Goal: Task Accomplishment & Management: Manage account settings

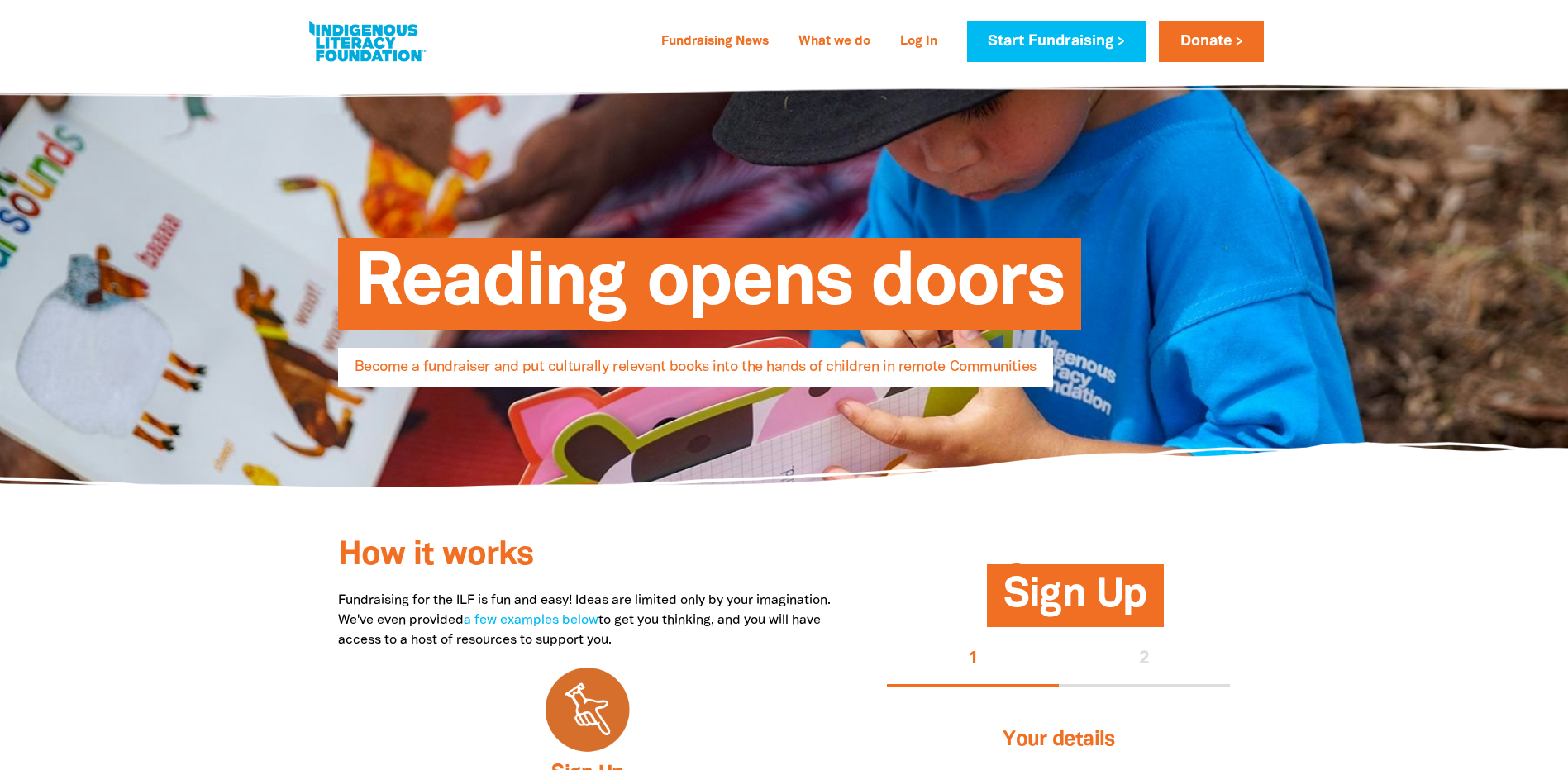
select select "AU"
click at [916, 40] on link "Log In" at bounding box center [919, 42] width 57 height 26
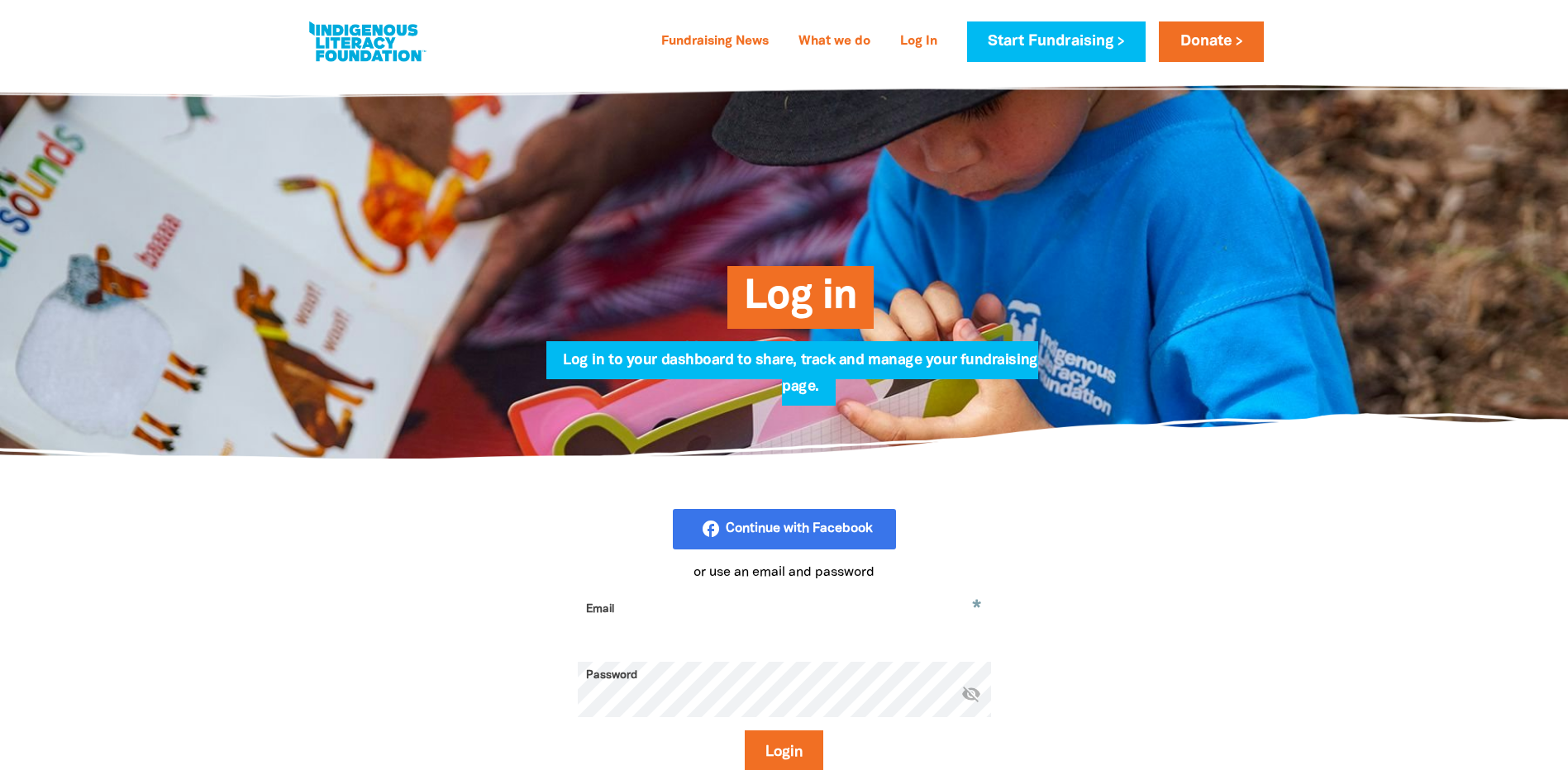
click at [728, 621] on input "Email" at bounding box center [784, 622] width 413 height 52
type input "[EMAIL_ADDRESS][DOMAIN_NAME]"
drag, startPoint x: 969, startPoint y: 704, endPoint x: 960, endPoint y: 704, distance: 9.0
click at [969, 703] on icon "visibility_off" at bounding box center [971, 693] width 19 height 19
click at [810, 752] on button "Login" at bounding box center [784, 753] width 79 height 45
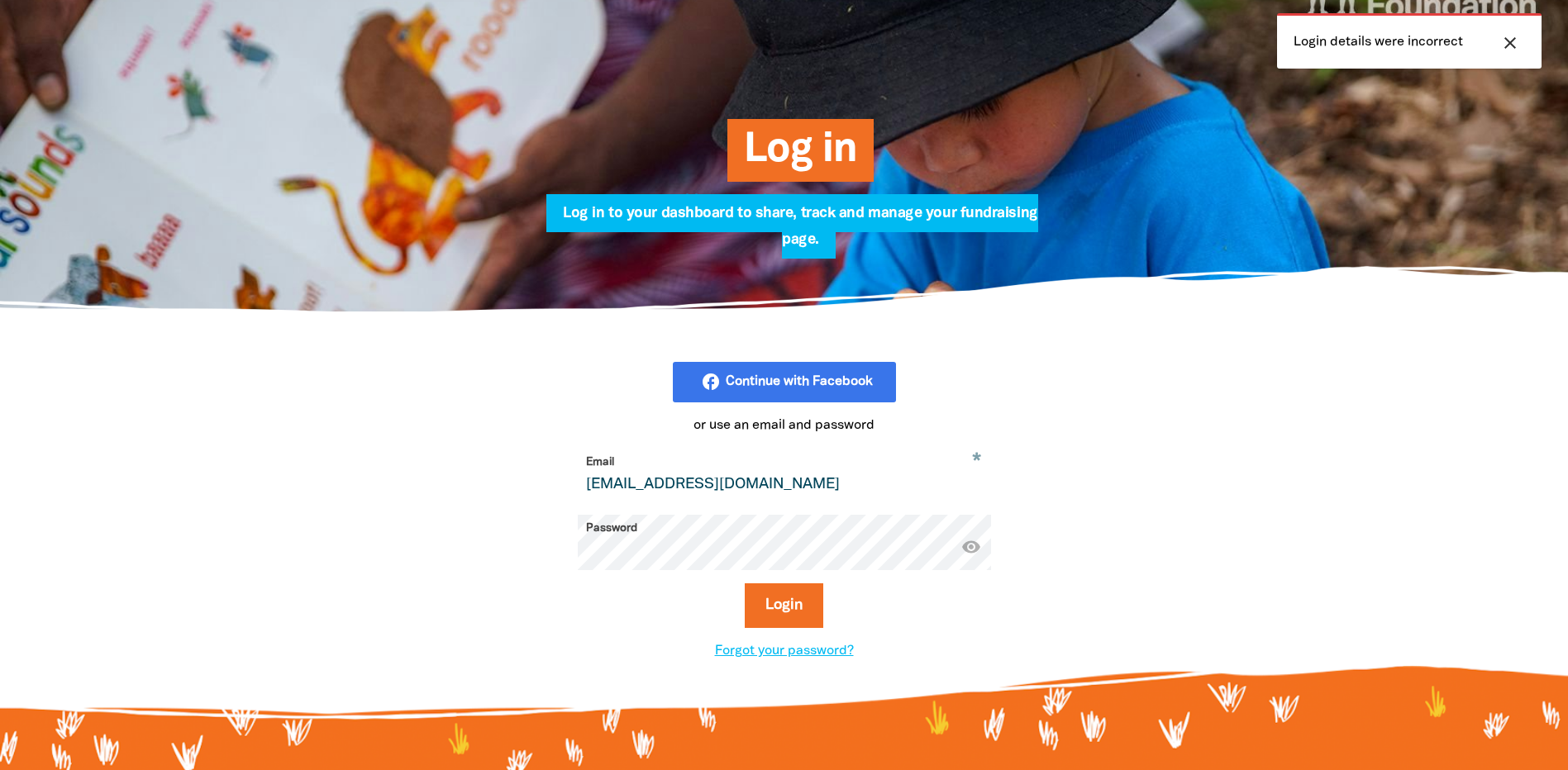
scroll to position [148, 0]
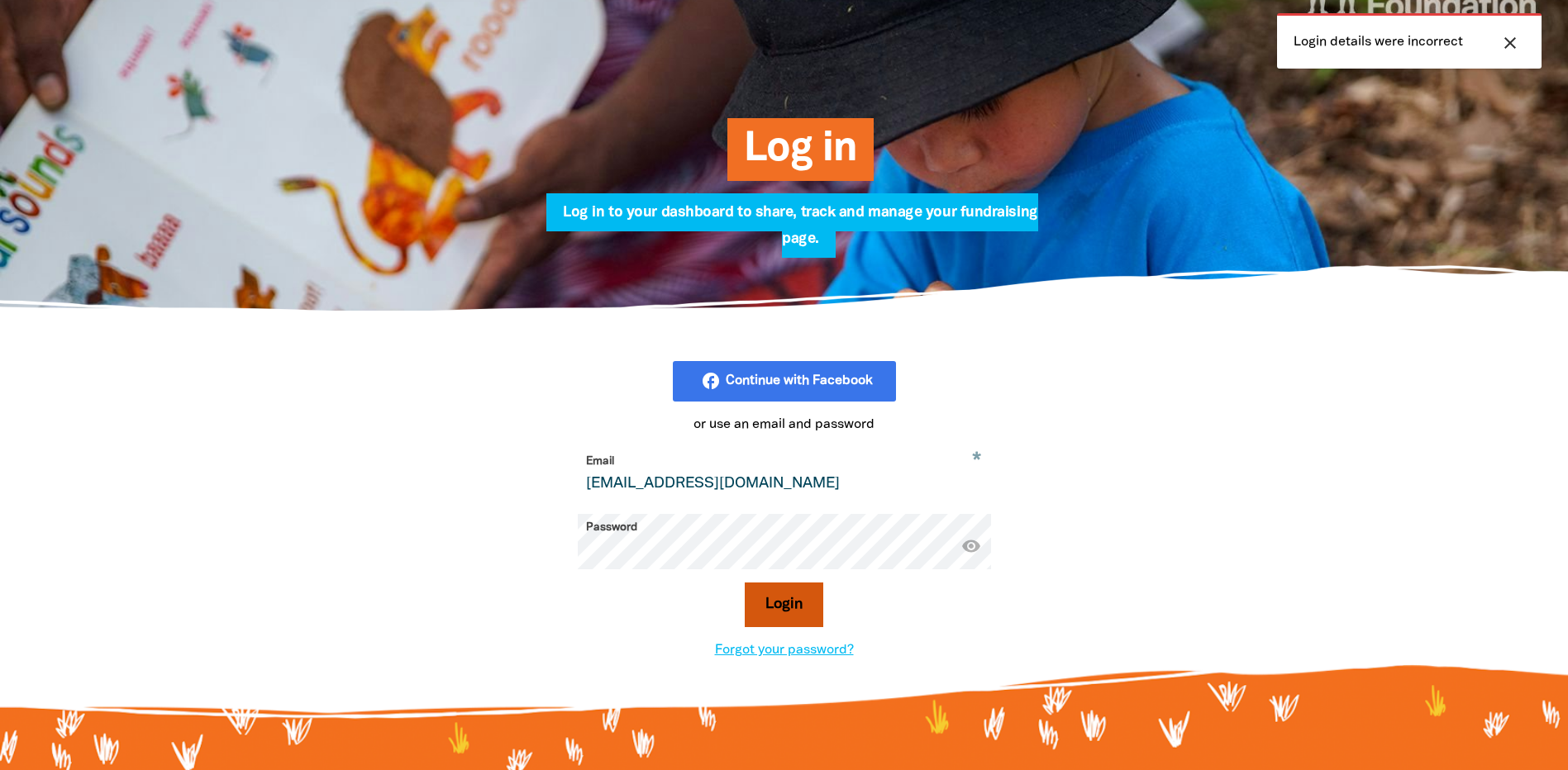
click at [791, 607] on button "Login" at bounding box center [784, 605] width 79 height 45
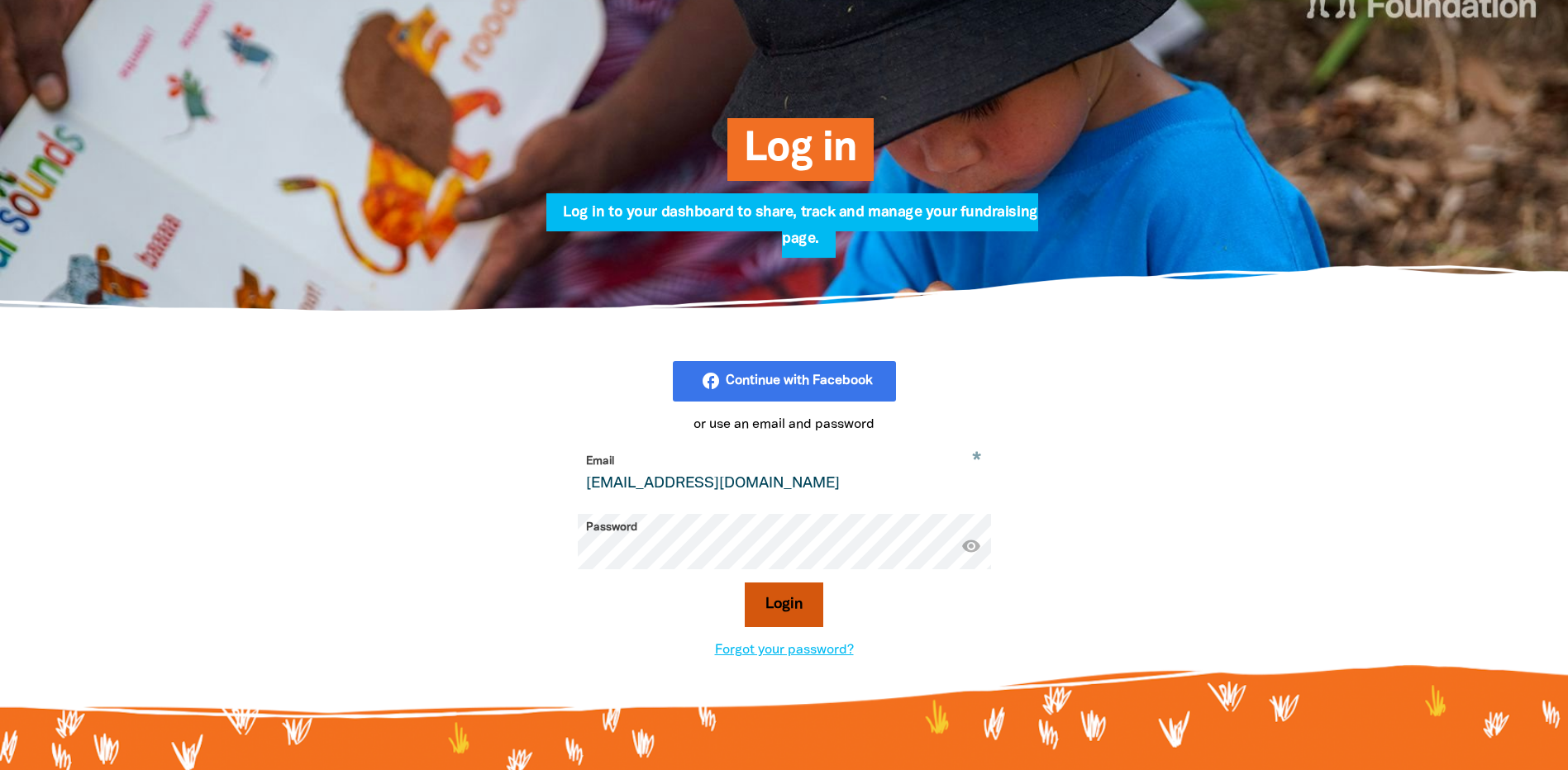
click at [785, 614] on button "Login" at bounding box center [784, 605] width 79 height 45
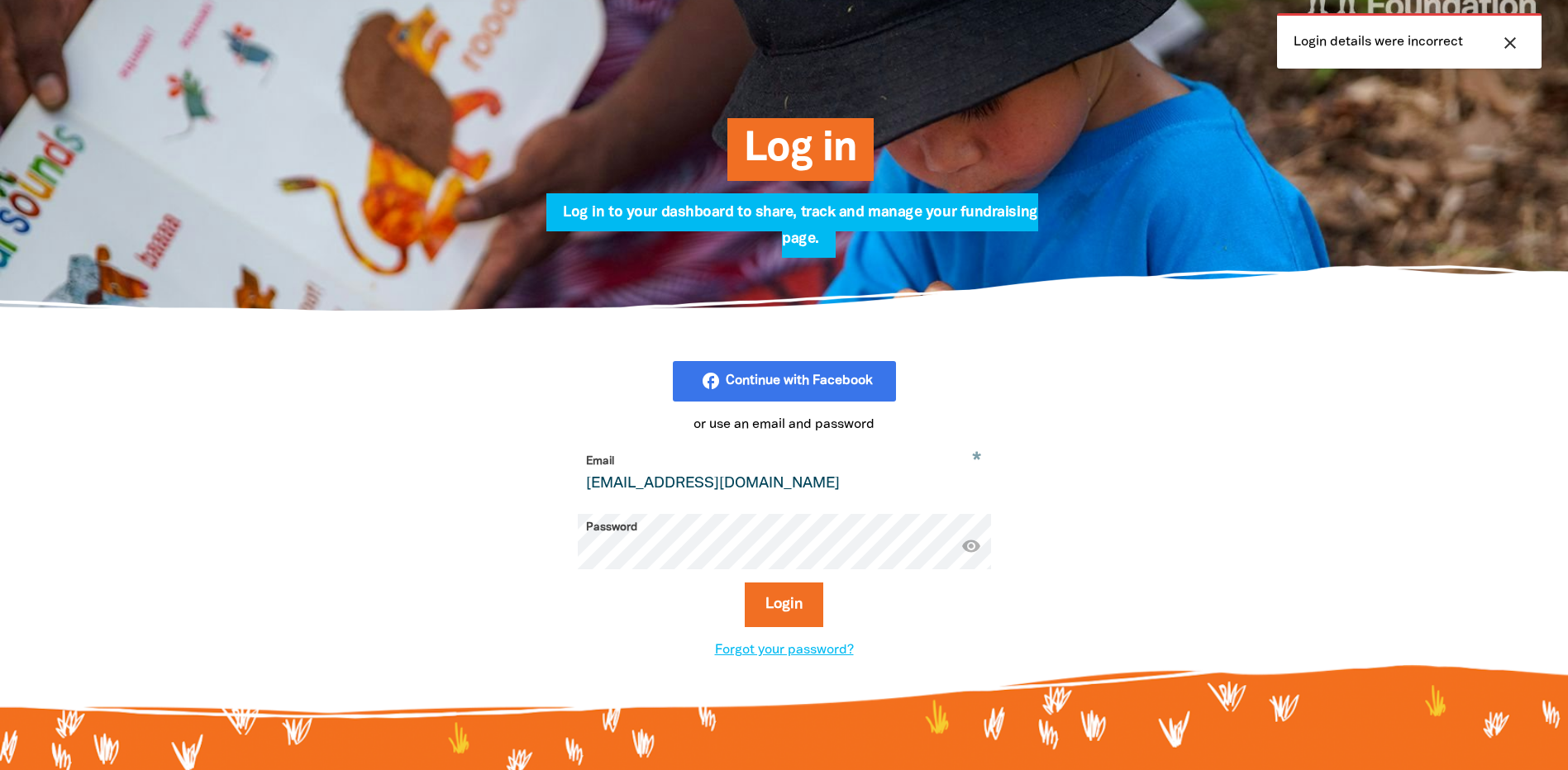
click at [729, 489] on input "[EMAIL_ADDRESS][DOMAIN_NAME]" at bounding box center [784, 474] width 413 height 52
click at [587, 491] on input "[EMAIL_ADDRESS][DOMAIN_NAME]" at bounding box center [784, 474] width 413 height 52
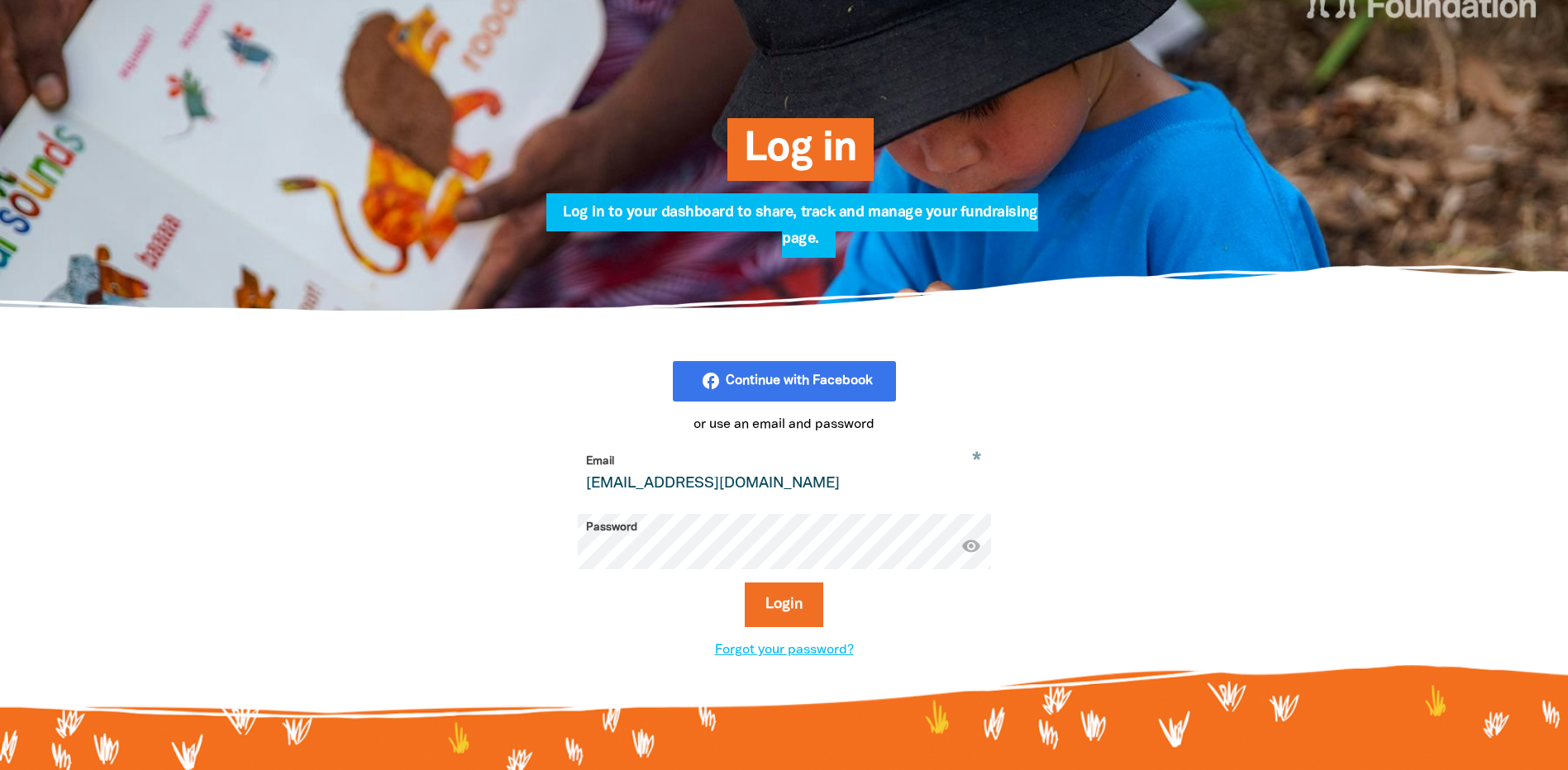
click at [585, 486] on input "[EMAIL_ADDRESS][DOMAIN_NAME]" at bounding box center [784, 474] width 413 height 52
click at [781, 603] on button "Login" at bounding box center [784, 605] width 79 height 45
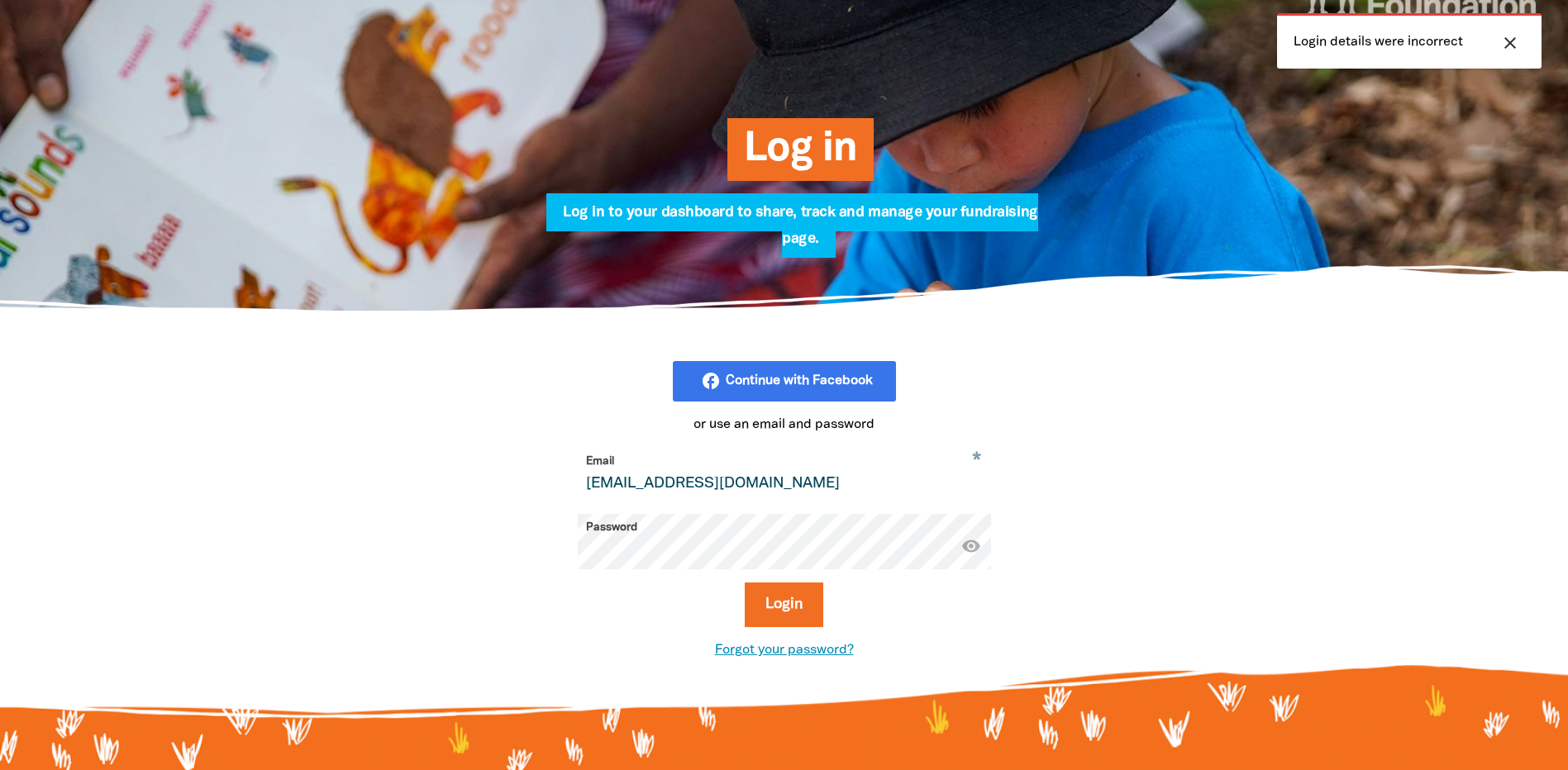
click at [790, 656] on link "Forgot your password?" at bounding box center [784, 650] width 139 height 12
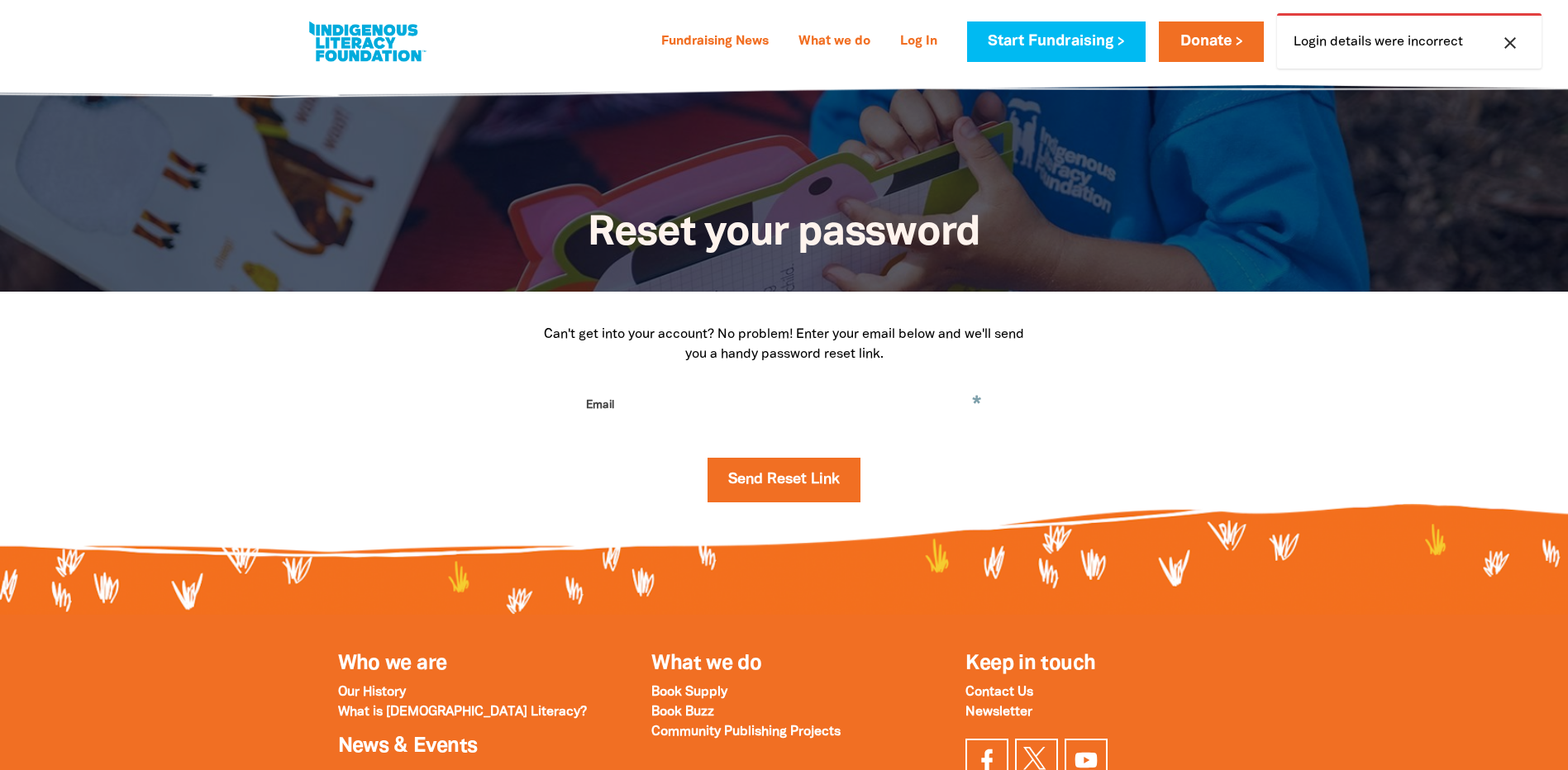
click at [749, 443] on input "Email" at bounding box center [784, 418] width 413 height 52
type input "M"
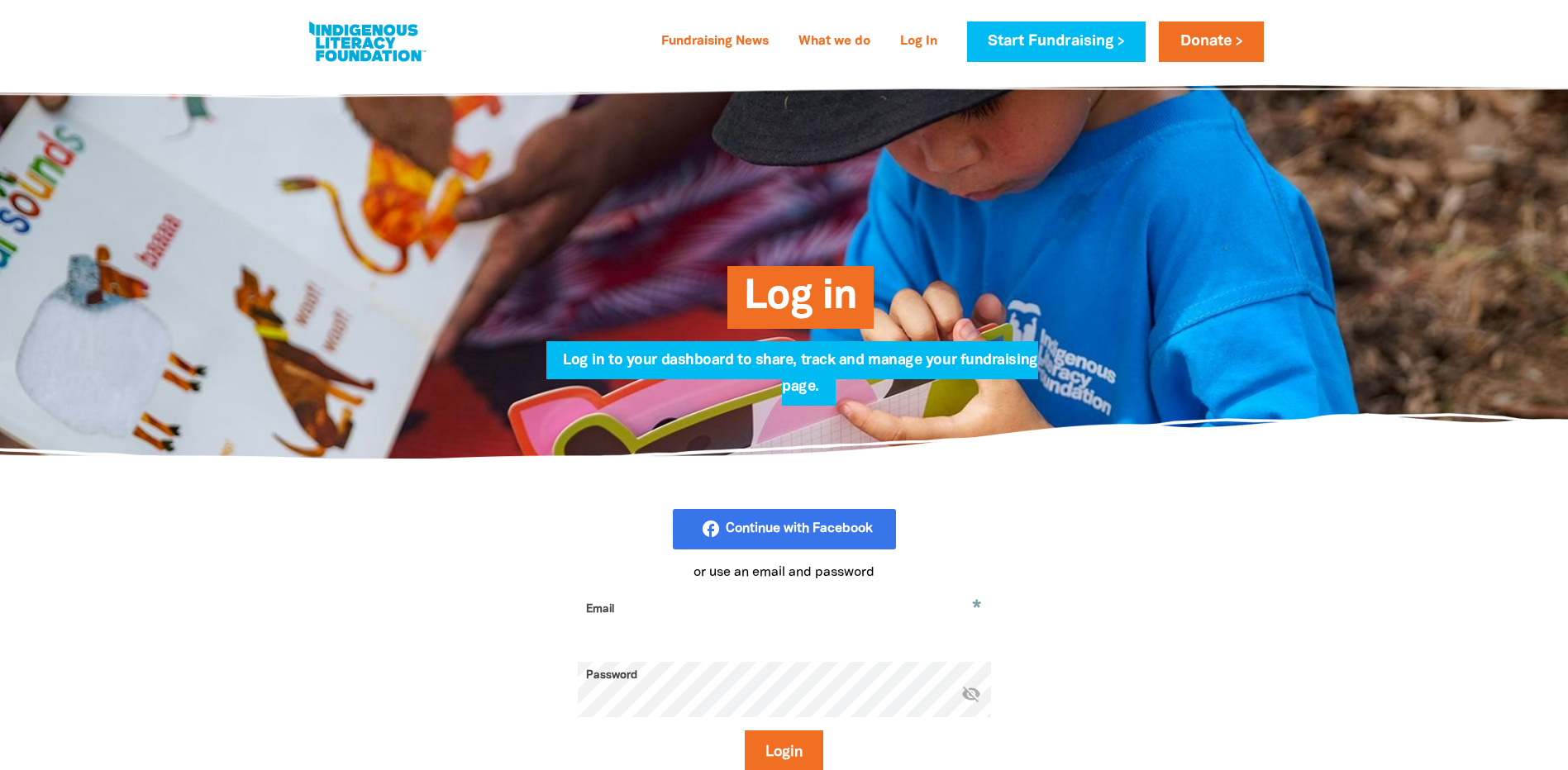
scroll to position [148, 0]
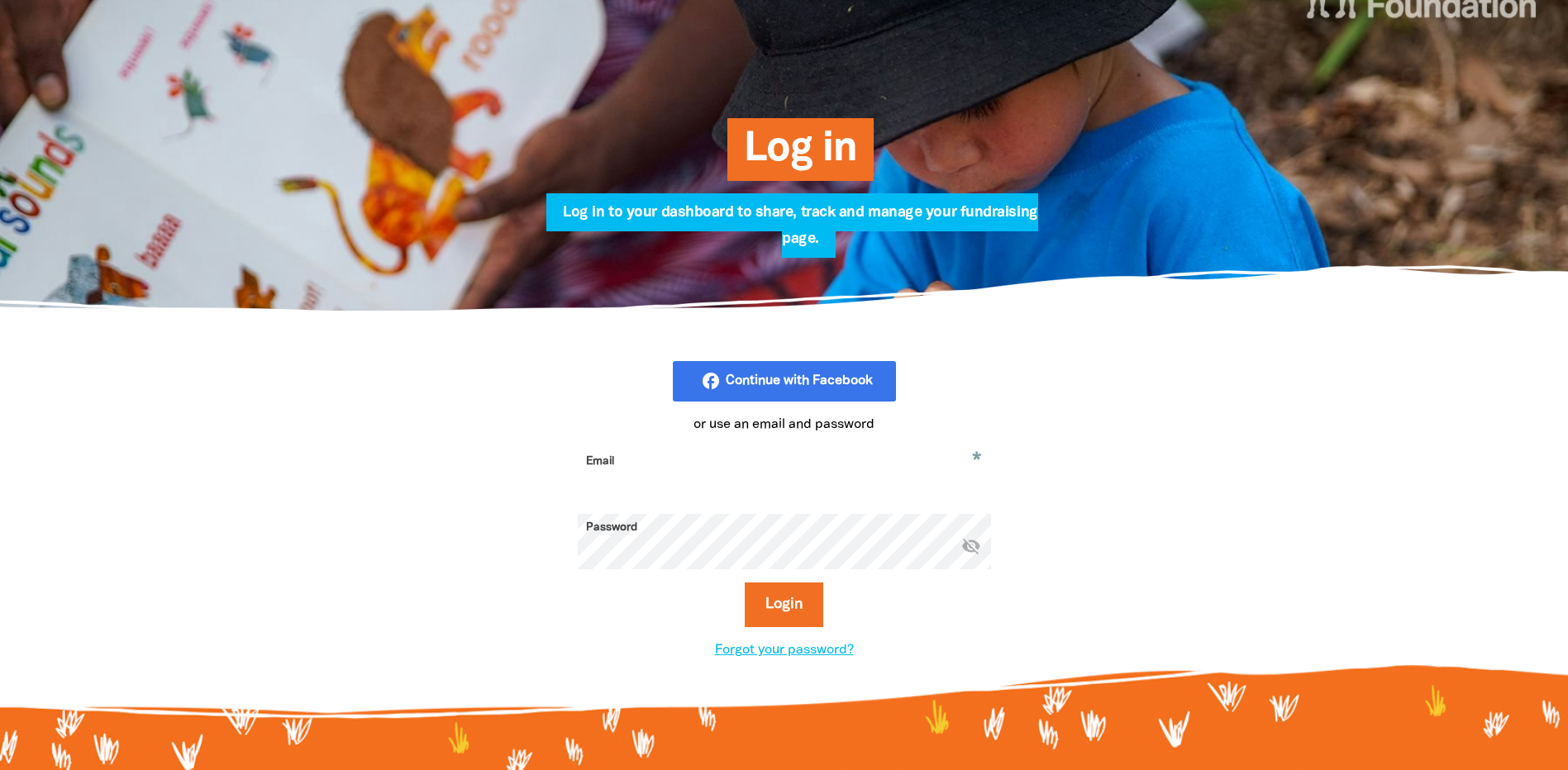
click at [628, 471] on input "Email" at bounding box center [784, 474] width 413 height 52
type input "[PERSON_NAME][EMAIL_ADDRESS][PERSON_NAME][DOMAIN_NAME]"
click at [745, 582] on button "Login" at bounding box center [784, 605] width 79 height 45
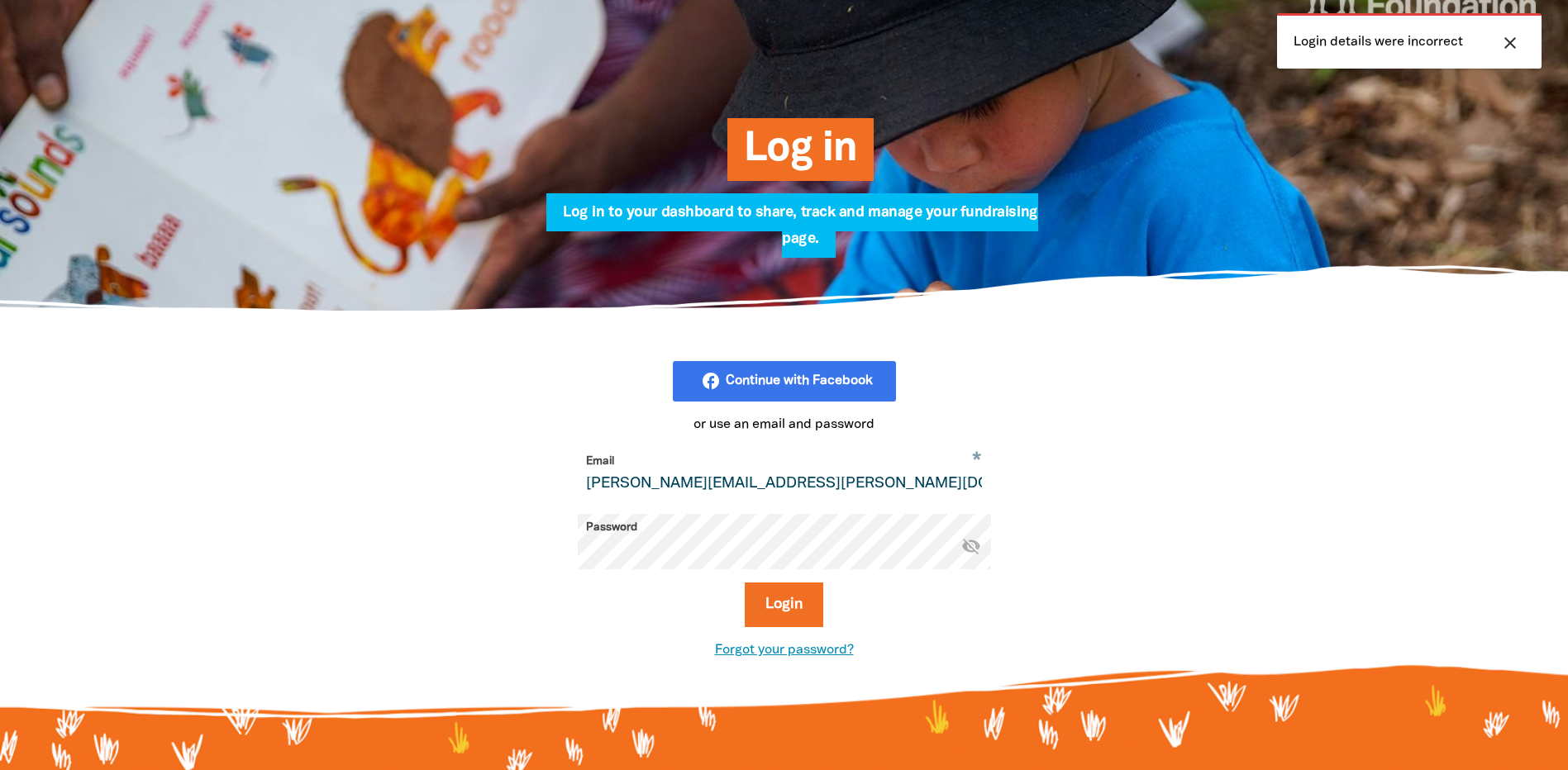
click at [764, 649] on link "Forgot your password?" at bounding box center [784, 650] width 139 height 12
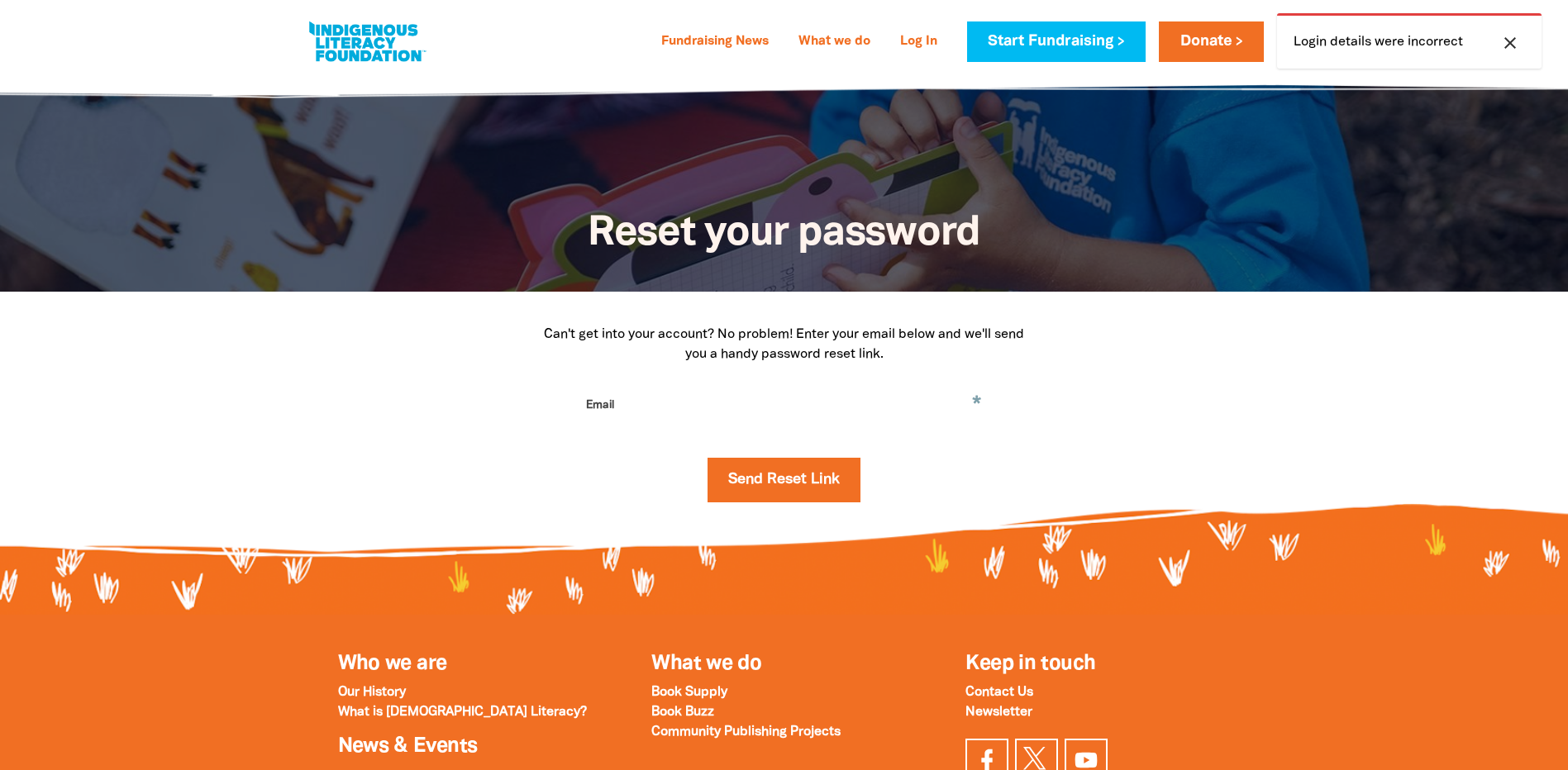
click at [717, 434] on input "Email" at bounding box center [784, 418] width 413 height 52
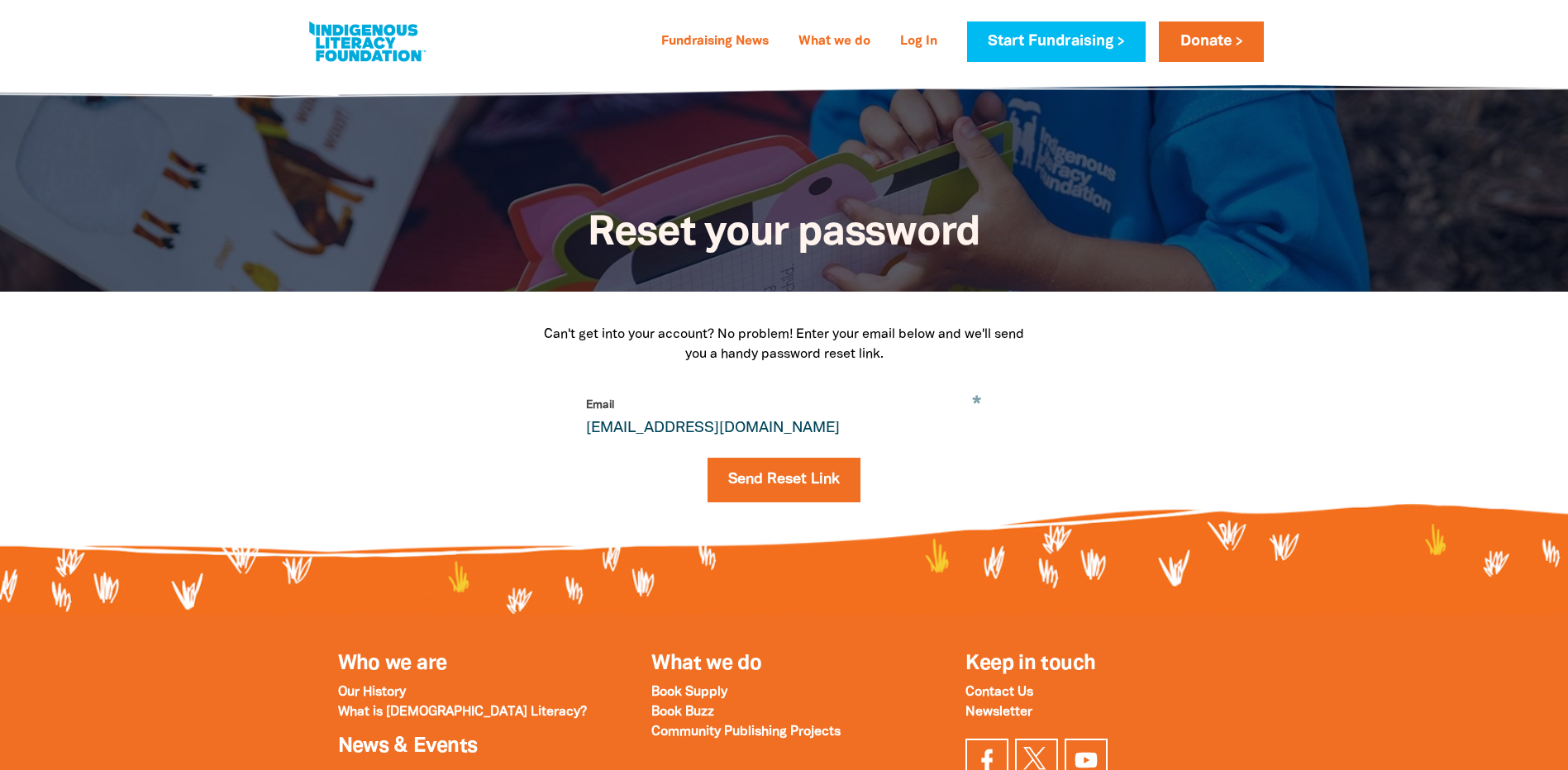
type input "[EMAIL_ADDRESS][DOMAIN_NAME]"
click at [784, 451] on form "* Email [EMAIL_ADDRESS][DOMAIN_NAME] Send Reset Link" at bounding box center [784, 453] width 413 height 123
click at [781, 477] on button "Send Reset Link" at bounding box center [784, 480] width 153 height 45
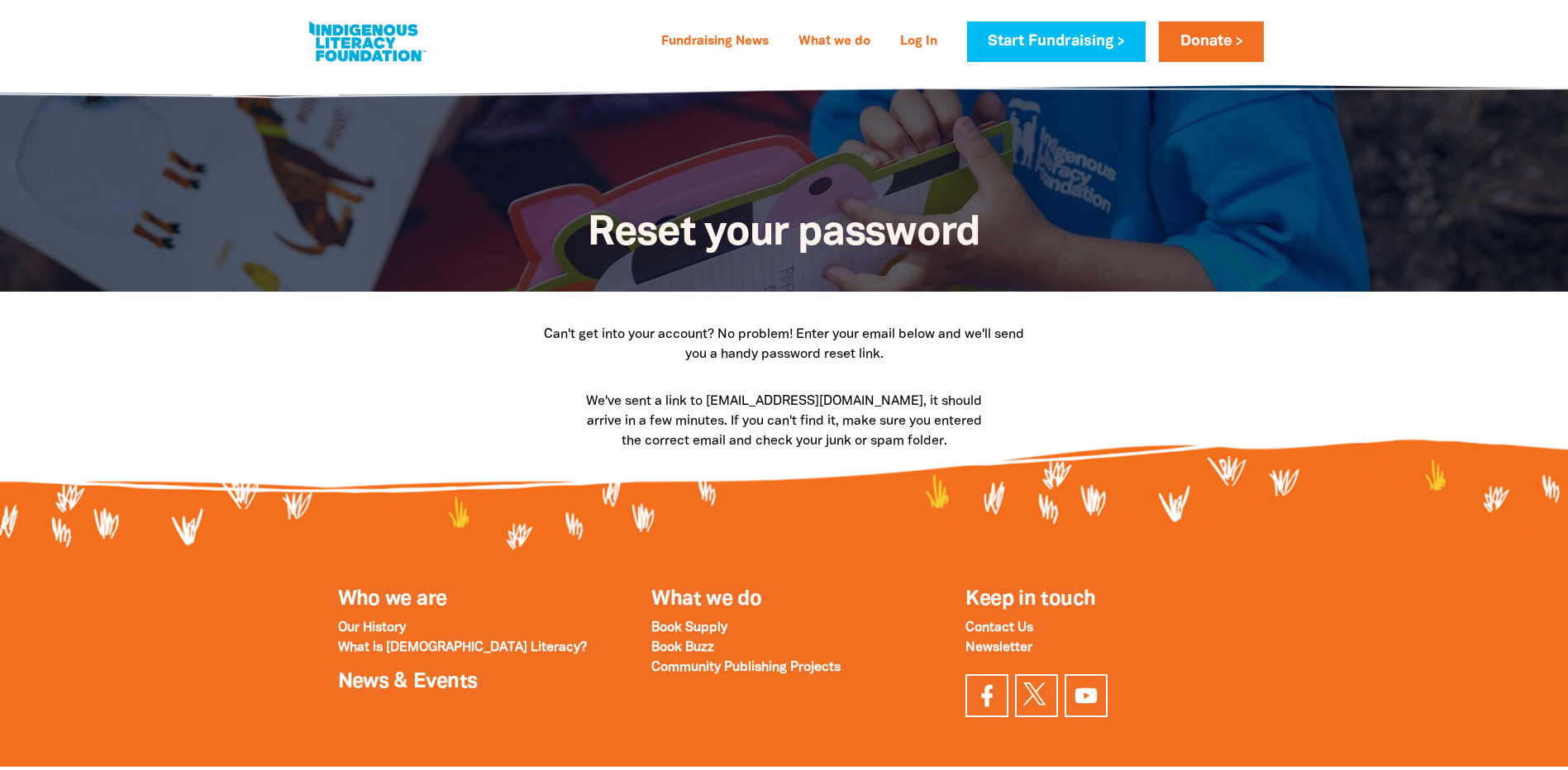
click at [606, 431] on p "We've sent a link to [EMAIL_ADDRESS][DOMAIN_NAME], it should arrive in a few mi…" at bounding box center [784, 421] width 413 height 59
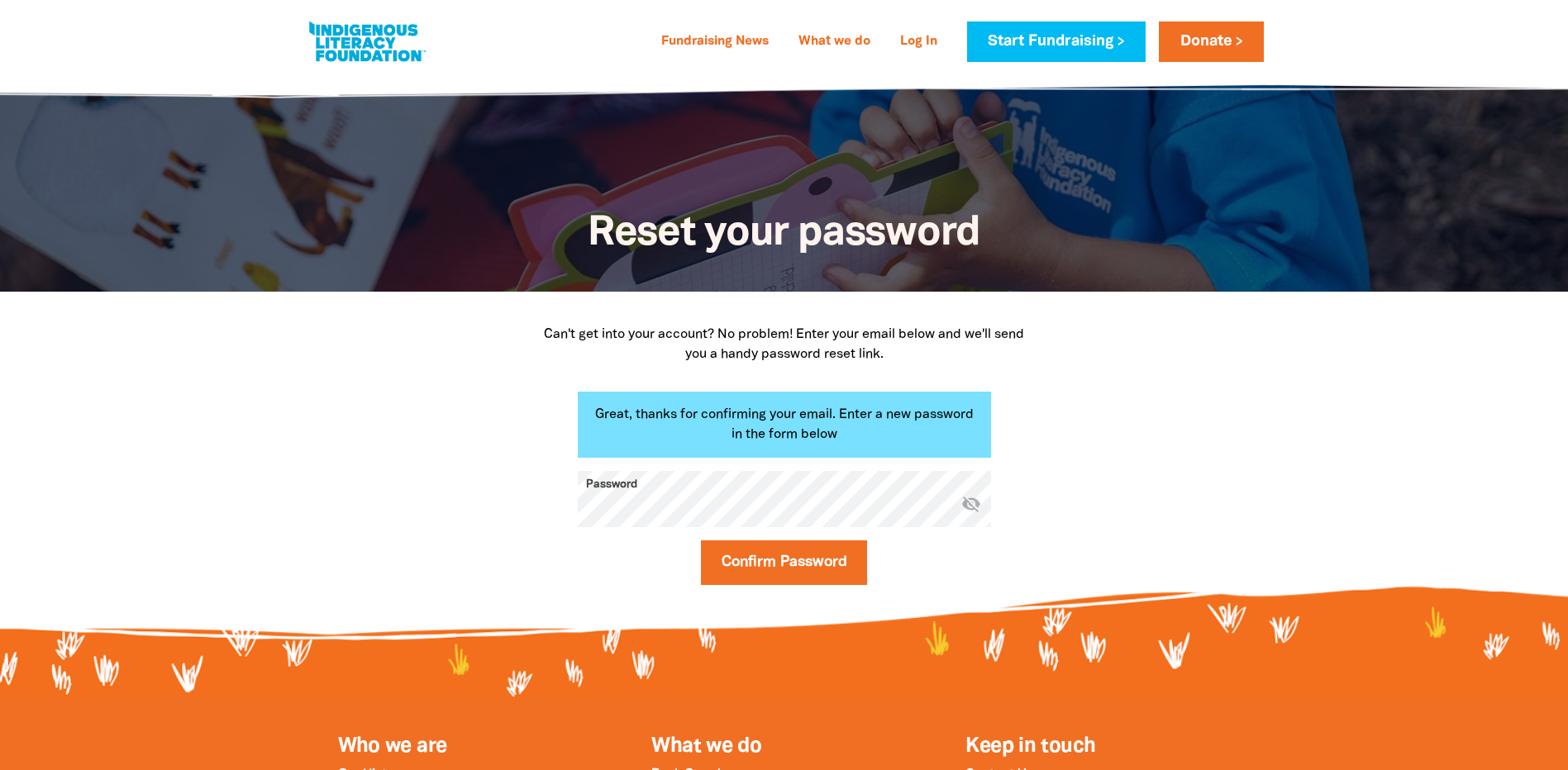
click at [977, 515] on button "visibility_off" at bounding box center [971, 505] width 19 height 22
click at [769, 575] on button "Confirm Password" at bounding box center [784, 563] width 167 height 45
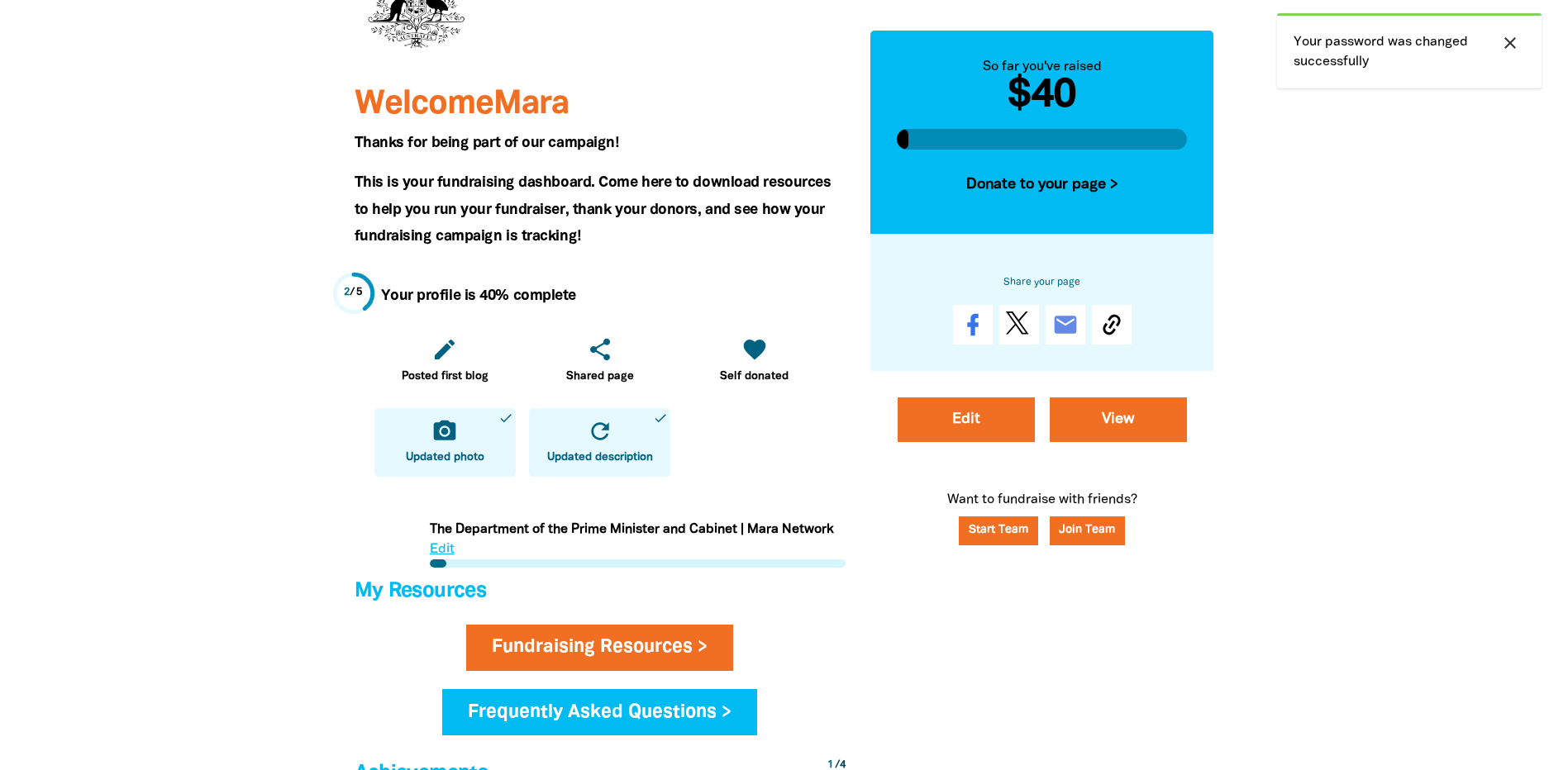
scroll to position [225, 0]
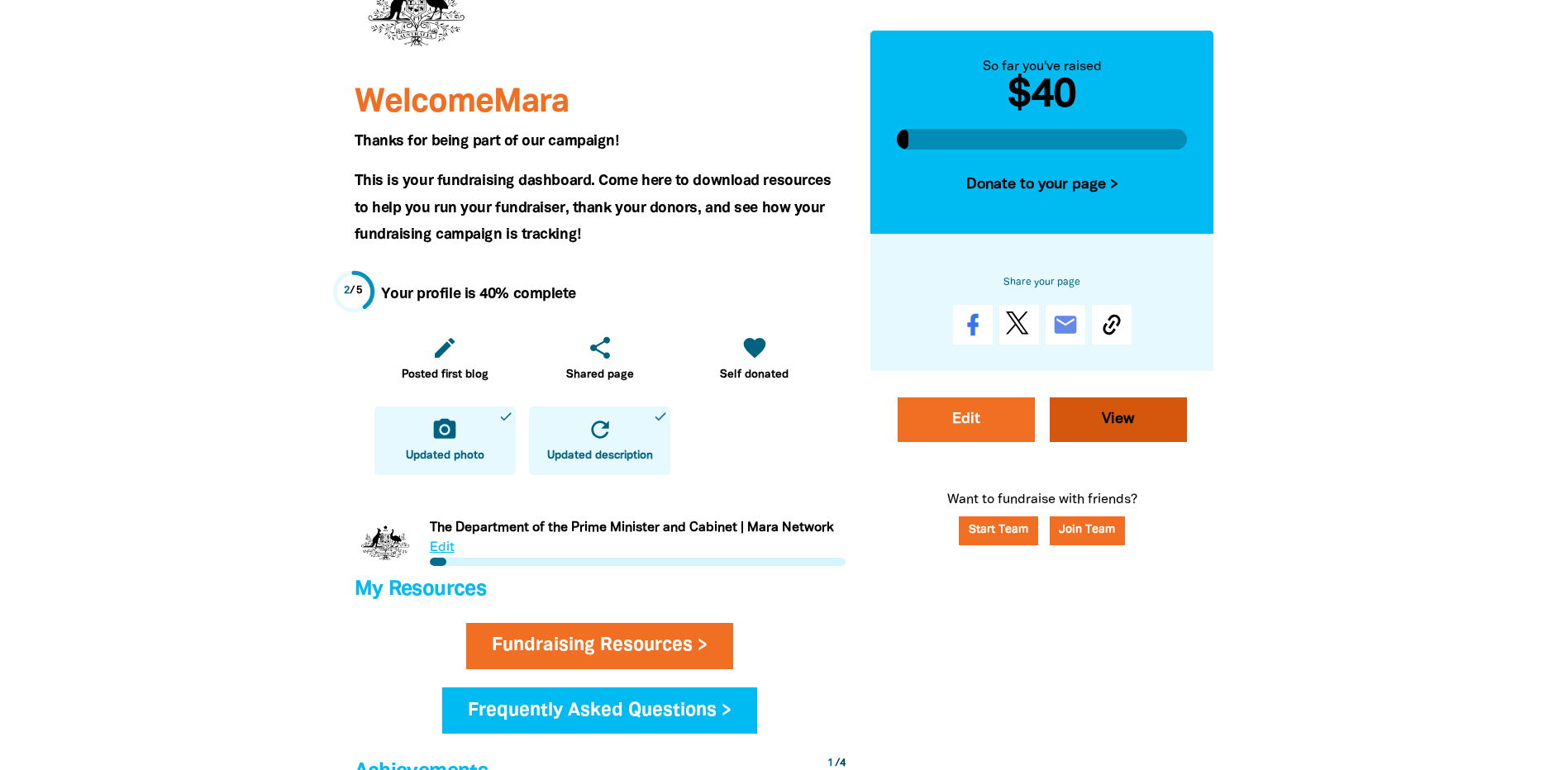
click at [1125, 429] on link "View" at bounding box center [1118, 420] width 137 height 45
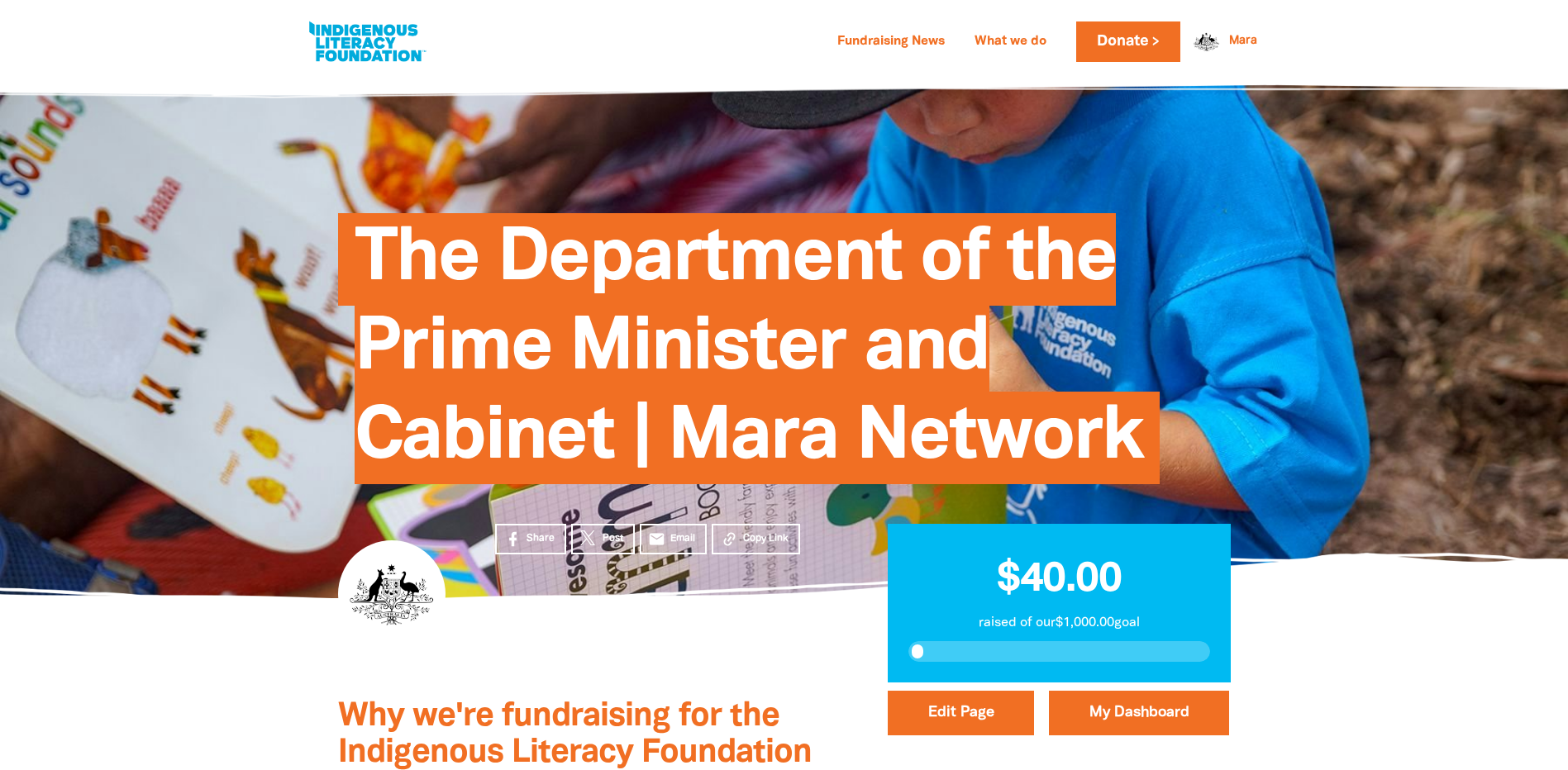
click at [304, 538] on div "The Department of the Prime Minister and Cabinet | Mara Network" at bounding box center [784, 336] width 992 height 524
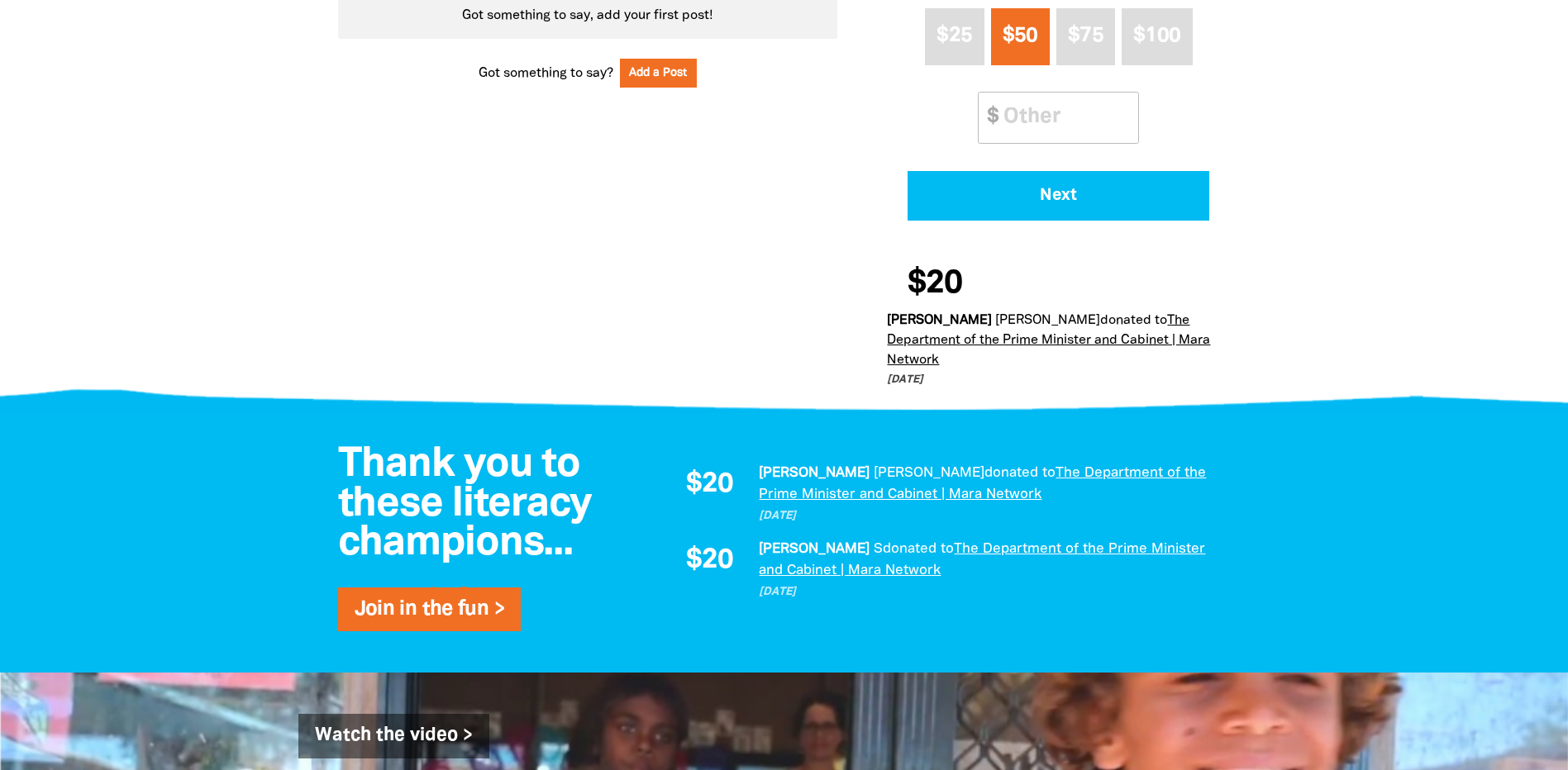
scroll to position [1006, 0]
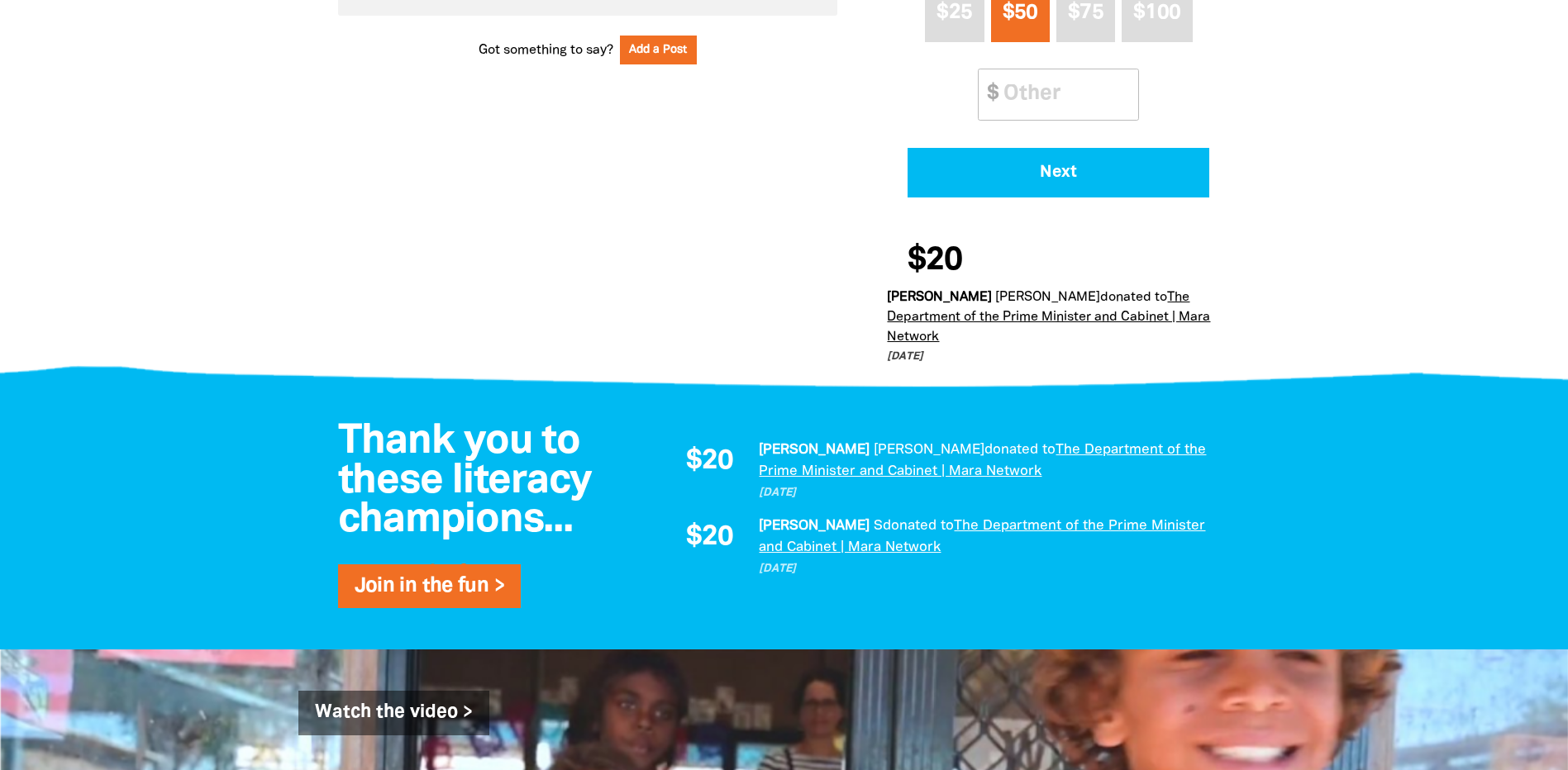
click at [572, 571] on h4 "Join in the fun >" at bounding box center [487, 587] width 264 height 33
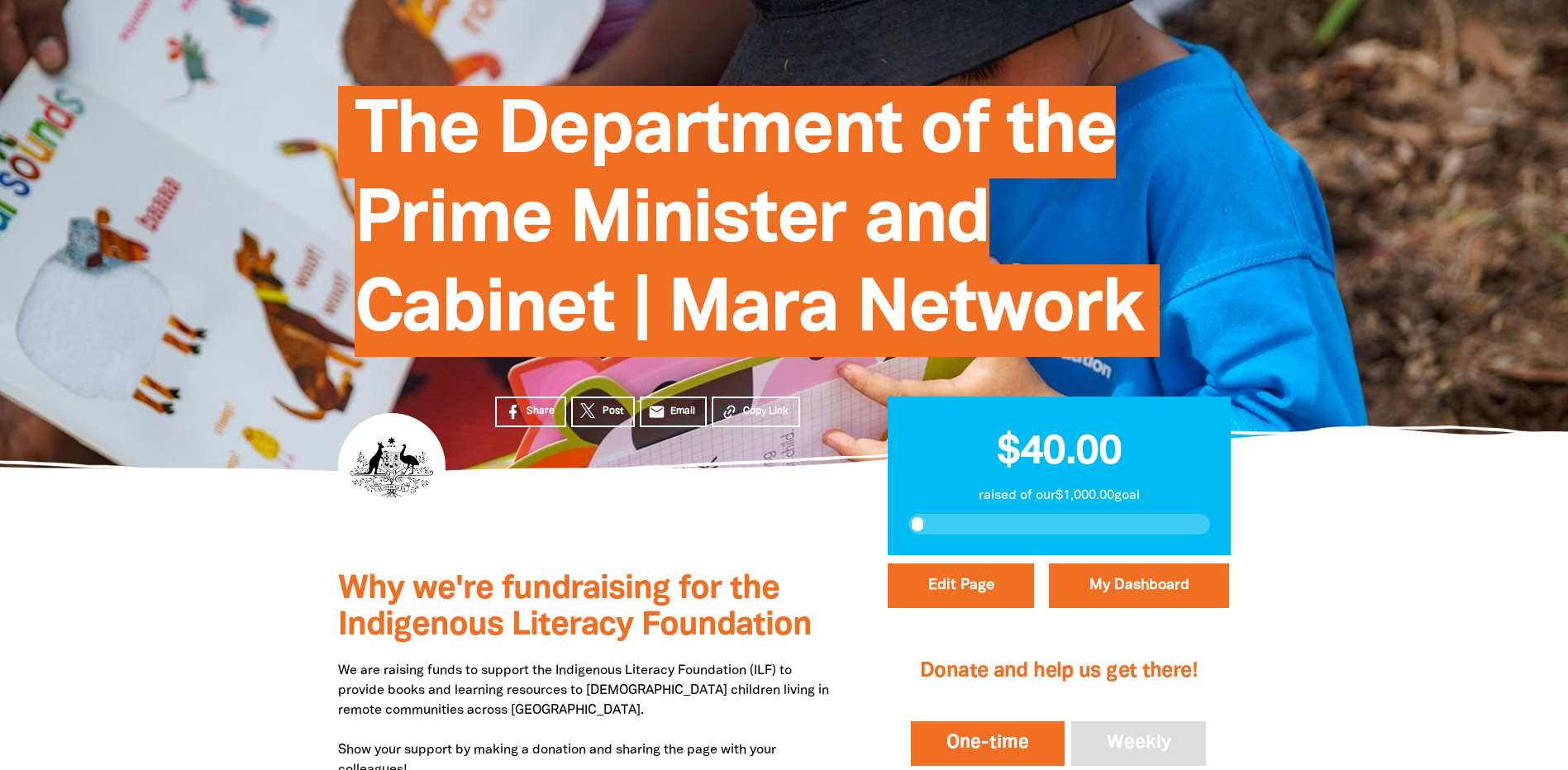
scroll to position [0, 0]
